Goal: Transaction & Acquisition: Purchase product/service

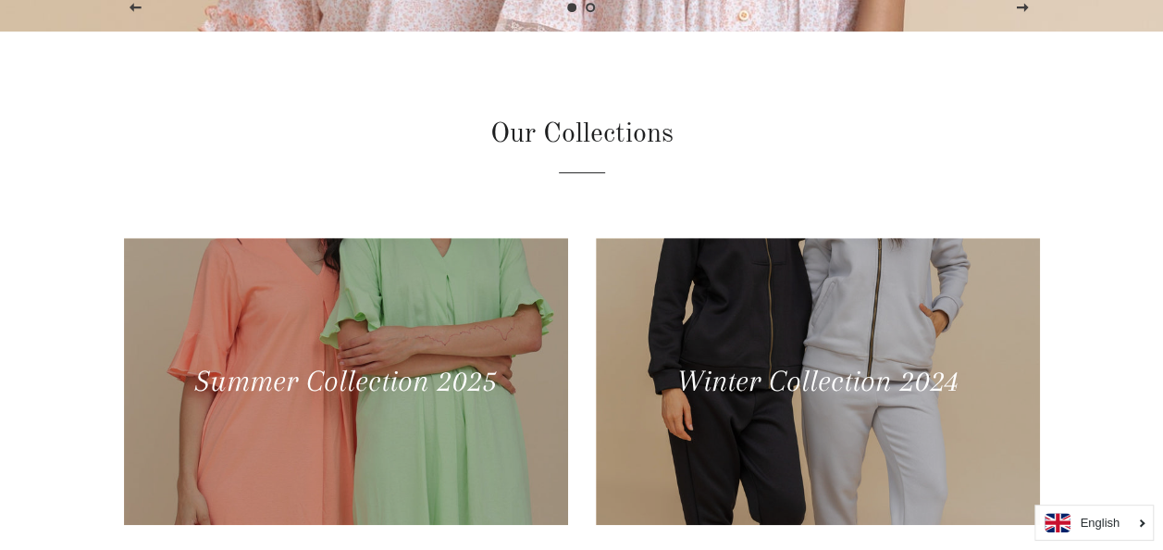
scroll to position [555, 0]
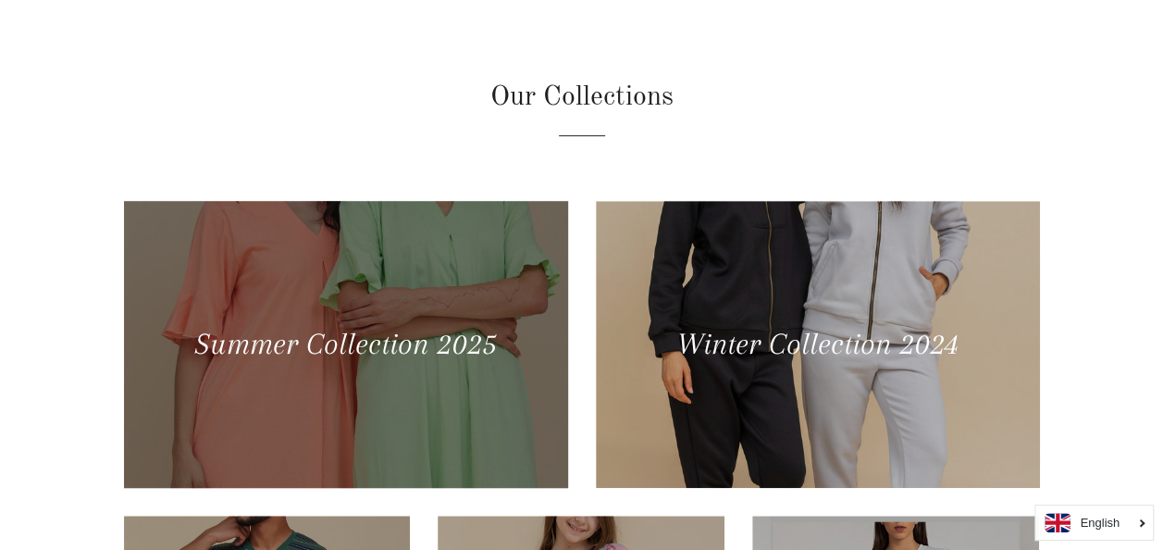
click at [299, 327] on div at bounding box center [345, 343] width 457 height 295
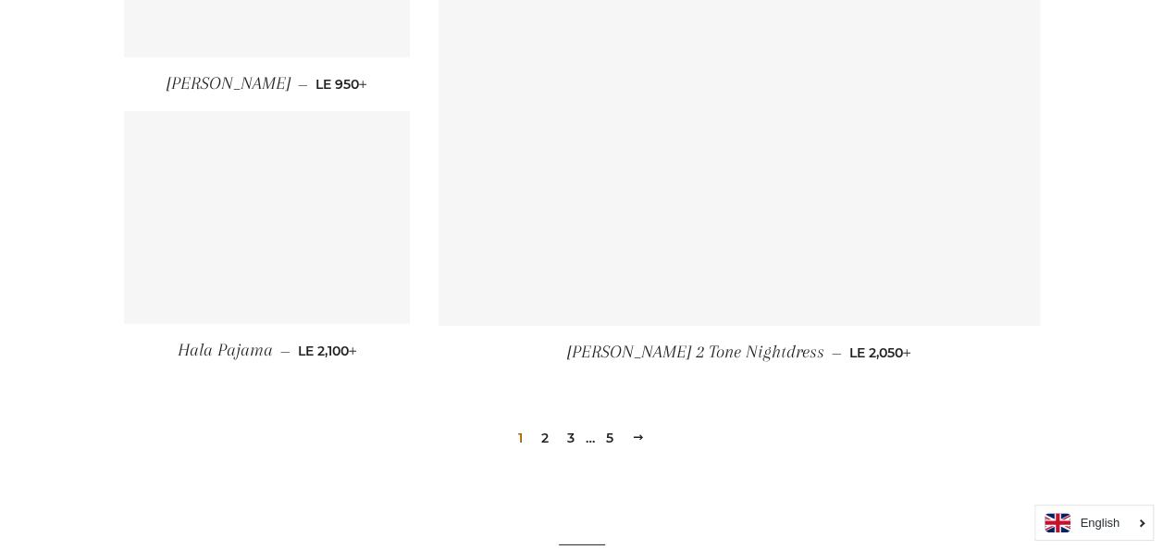
scroll to position [2554, 0]
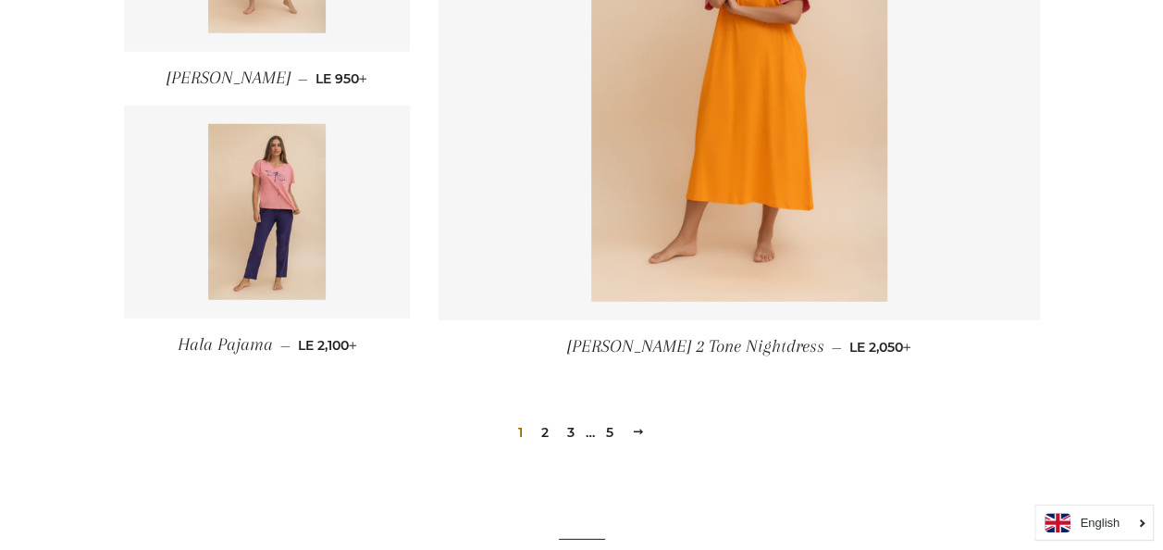
click at [544, 428] on link "2" at bounding box center [545, 432] width 22 height 28
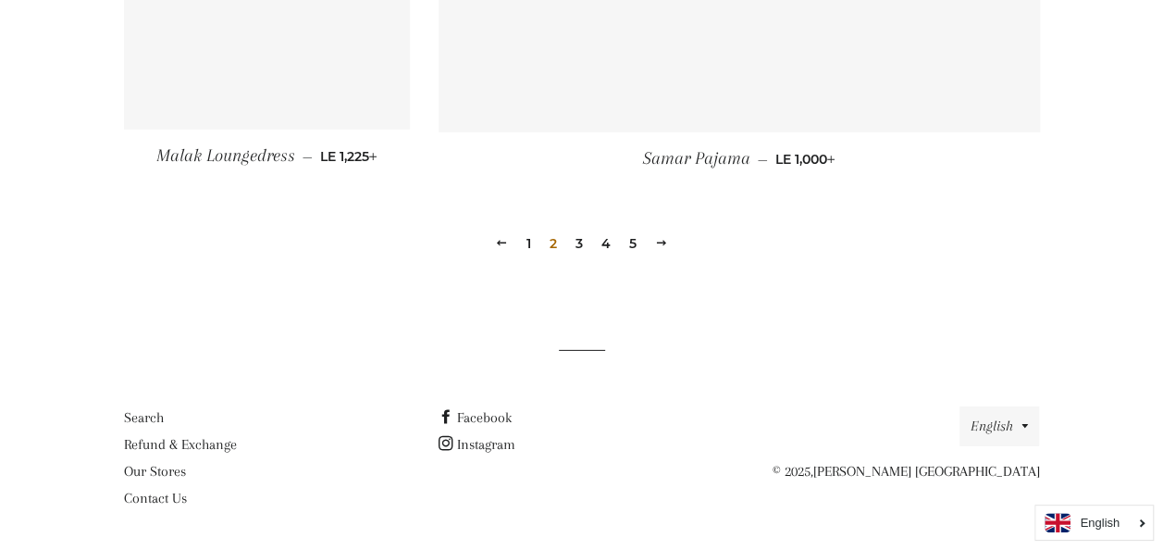
scroll to position [2764, 0]
